Goal: Check status

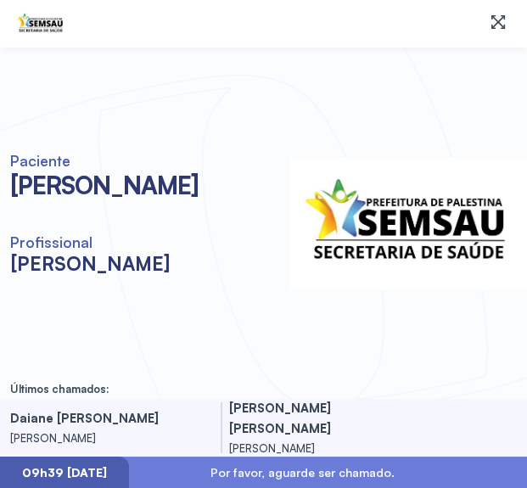
click at [315, 104] on span at bounding box center [408, 223] width 237 height 294
